Goal: Download file/media

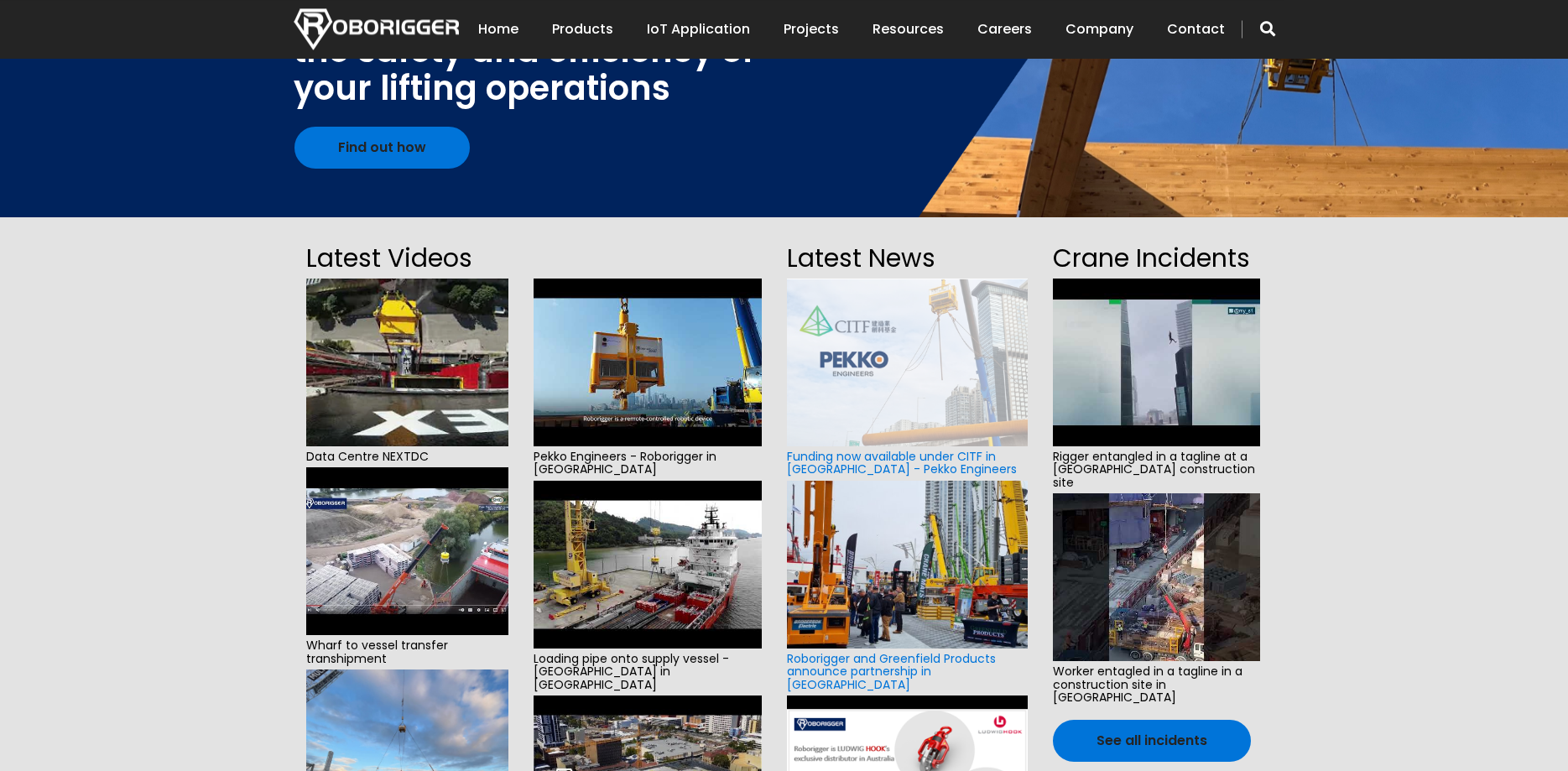
scroll to position [257, 0]
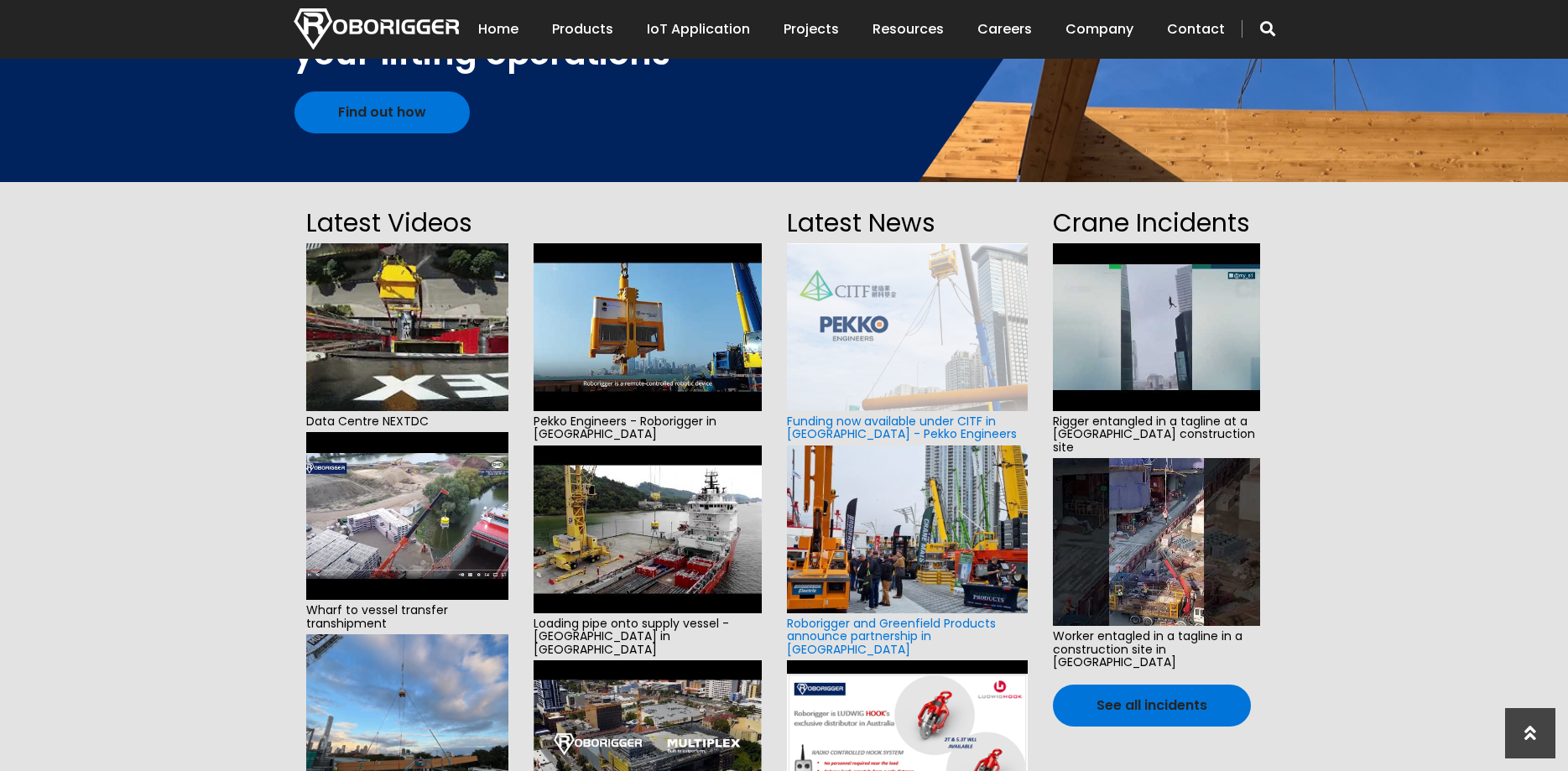
click at [1337, 450] on section "Latest Videos Data Centre NEXTDC Wharf to vessel transfer transhipment Installa…" at bounding box center [784, 559] width 1568 height 754
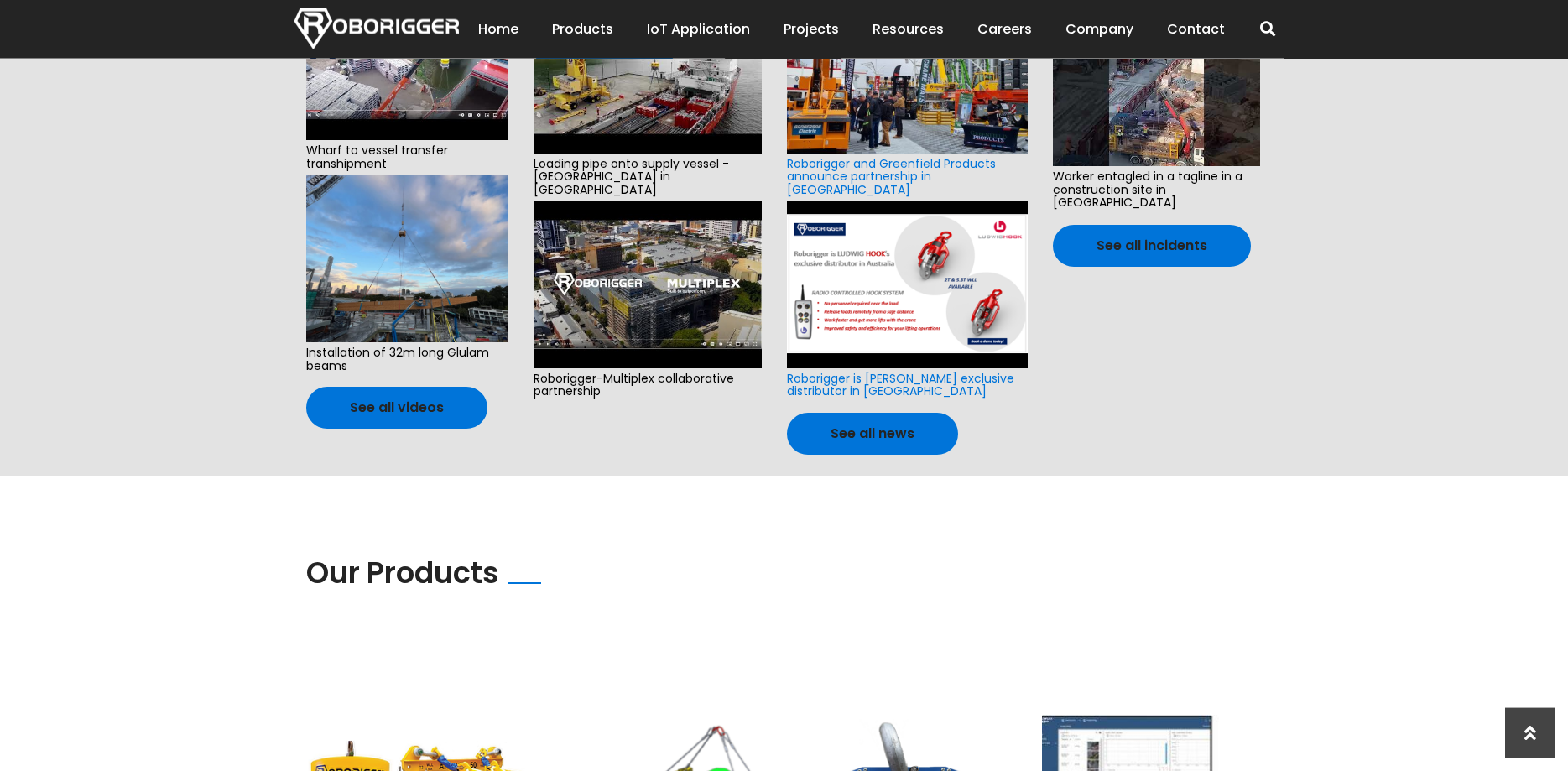
scroll to position [685, 0]
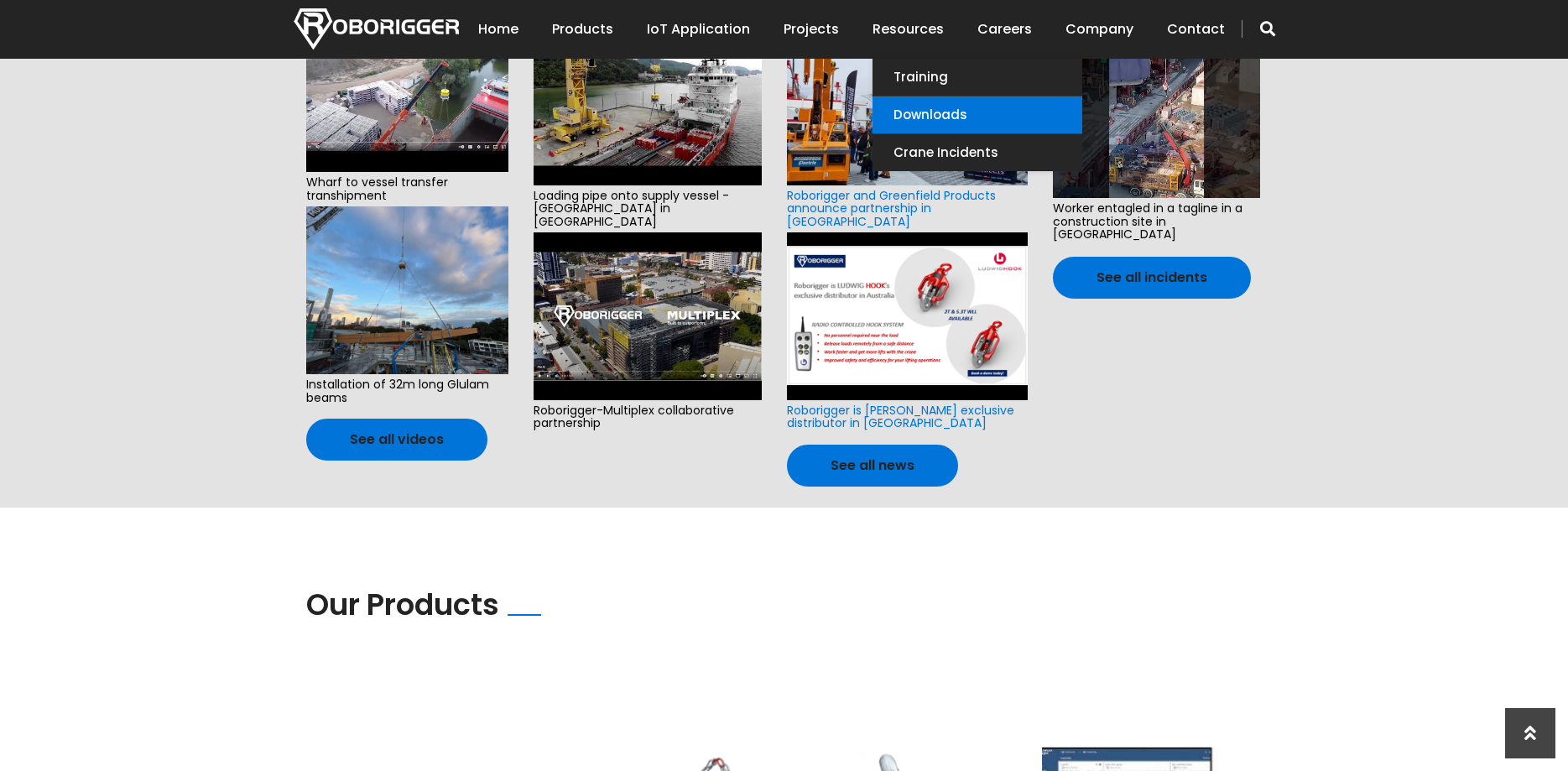
click at [920, 106] on link "Downloads" at bounding box center [977, 115] width 210 height 37
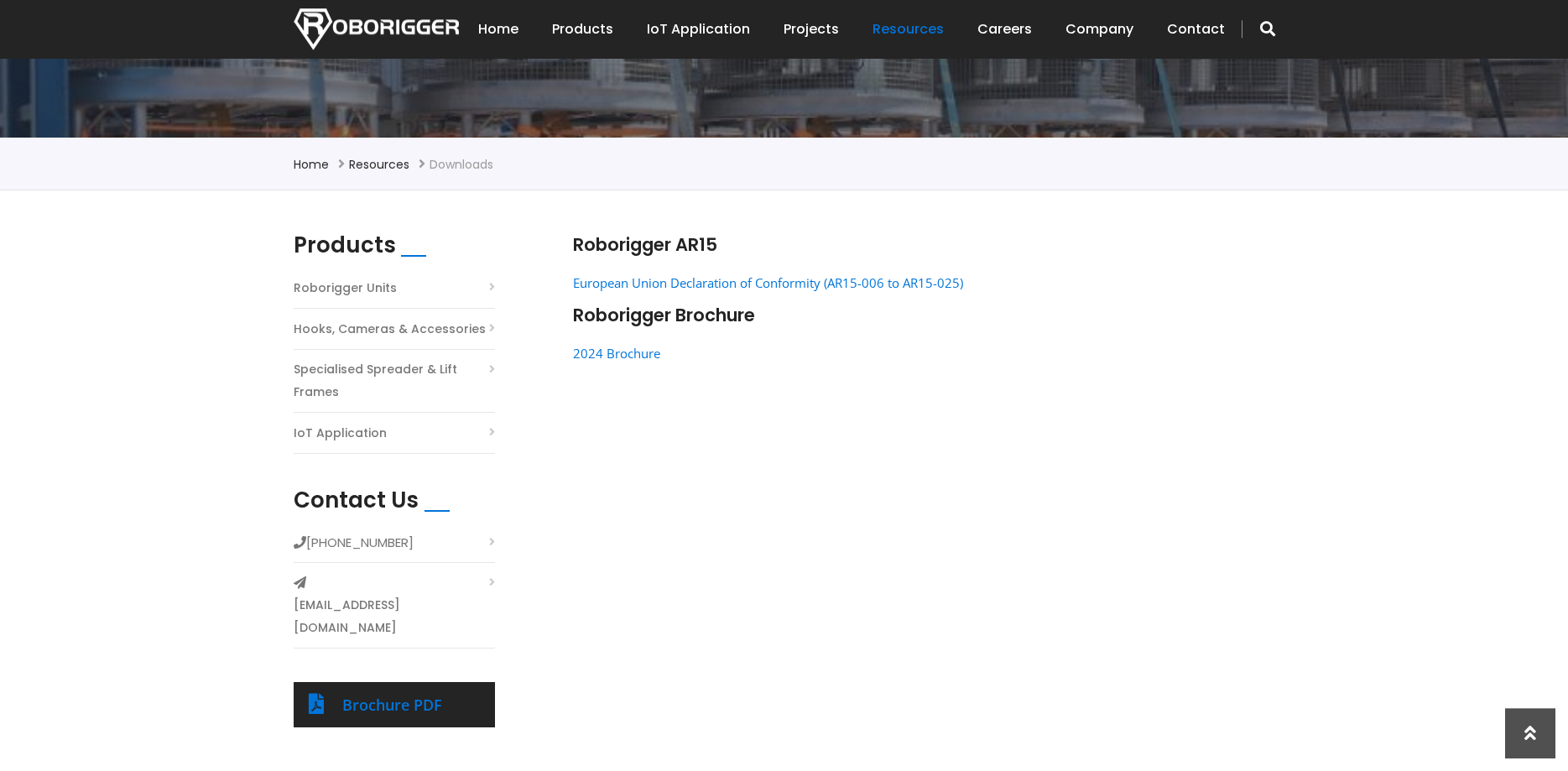
scroll to position [343, 0]
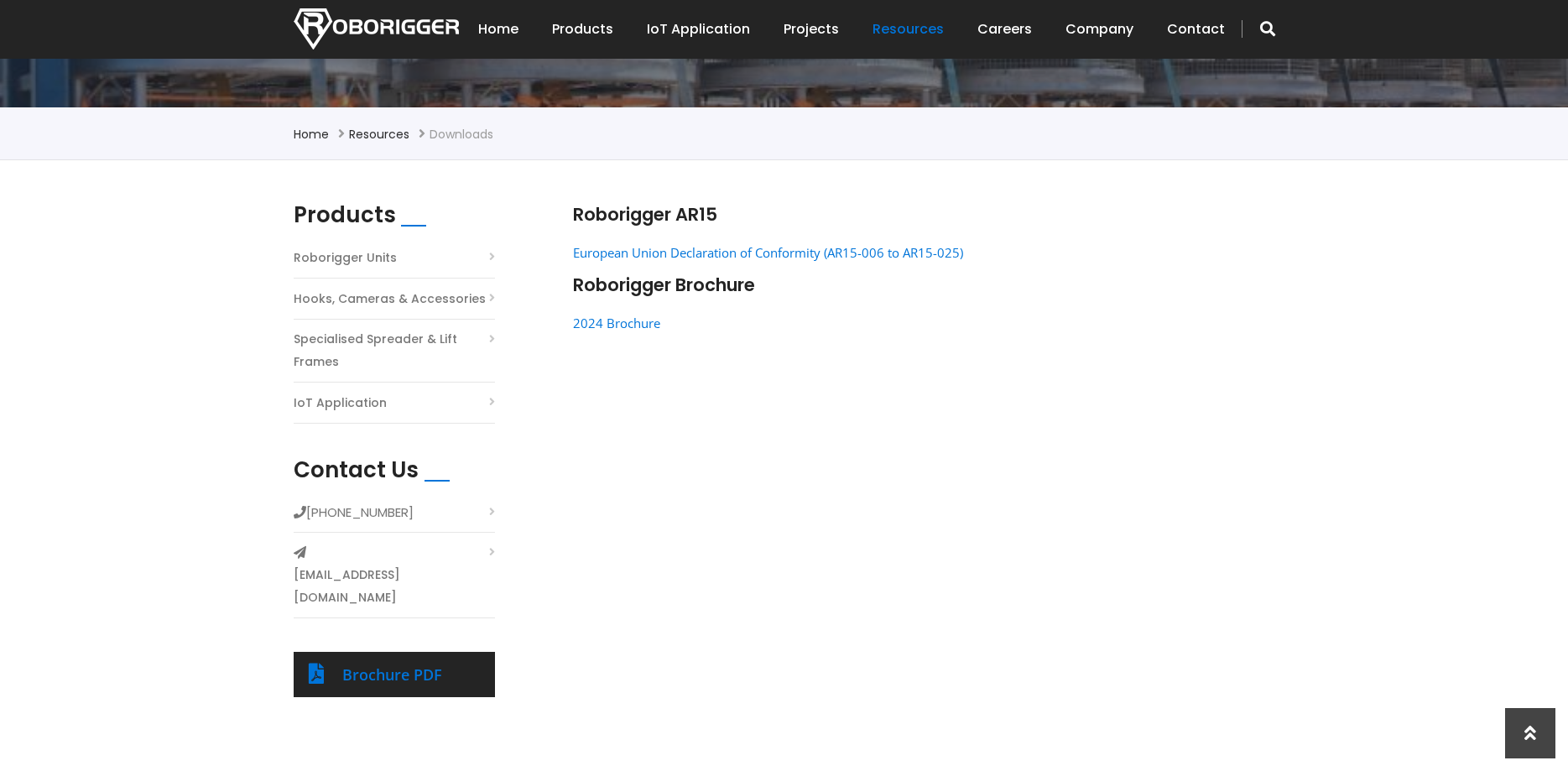
click at [492, 259] on li "Roborigger Units" at bounding box center [394, 262] width 201 height 32
click at [625, 256] on link "European Union Declaration of Conformity (AR15-006 to AR15-025)" at bounding box center [768, 253] width 390 height 17
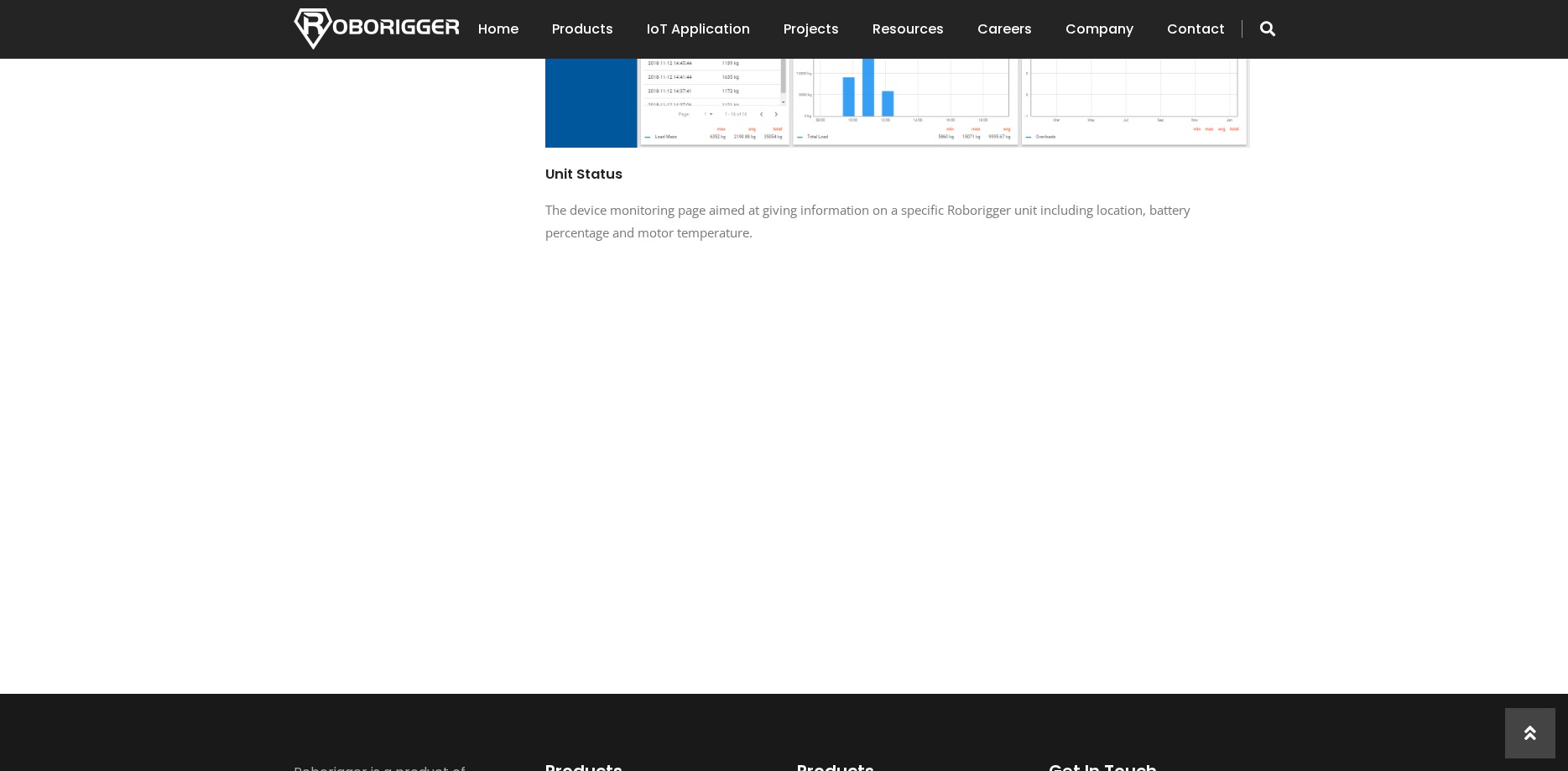
scroll to position [1627, 0]
